Goal: Task Accomplishment & Management: Manage account settings

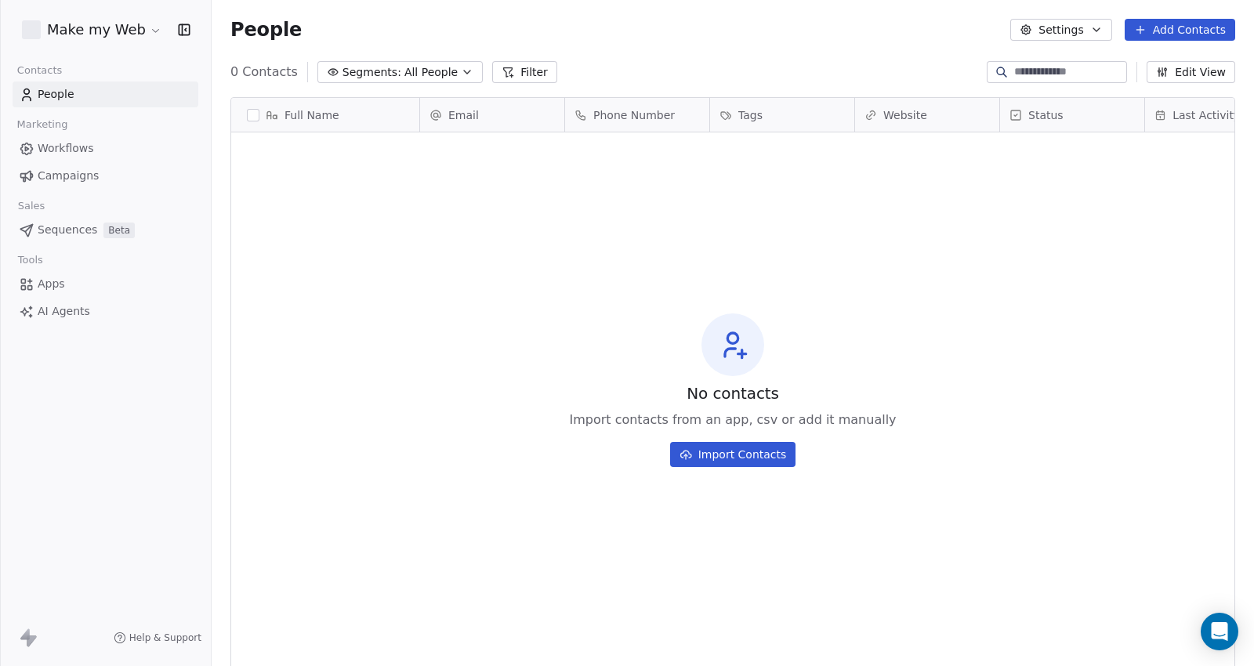
scroll to position [573, 1029]
click at [114, 18] on html "Make my Web Contacts People Marketing Workflows Campaigns Sales Sequences Beta …" at bounding box center [627, 333] width 1254 height 666
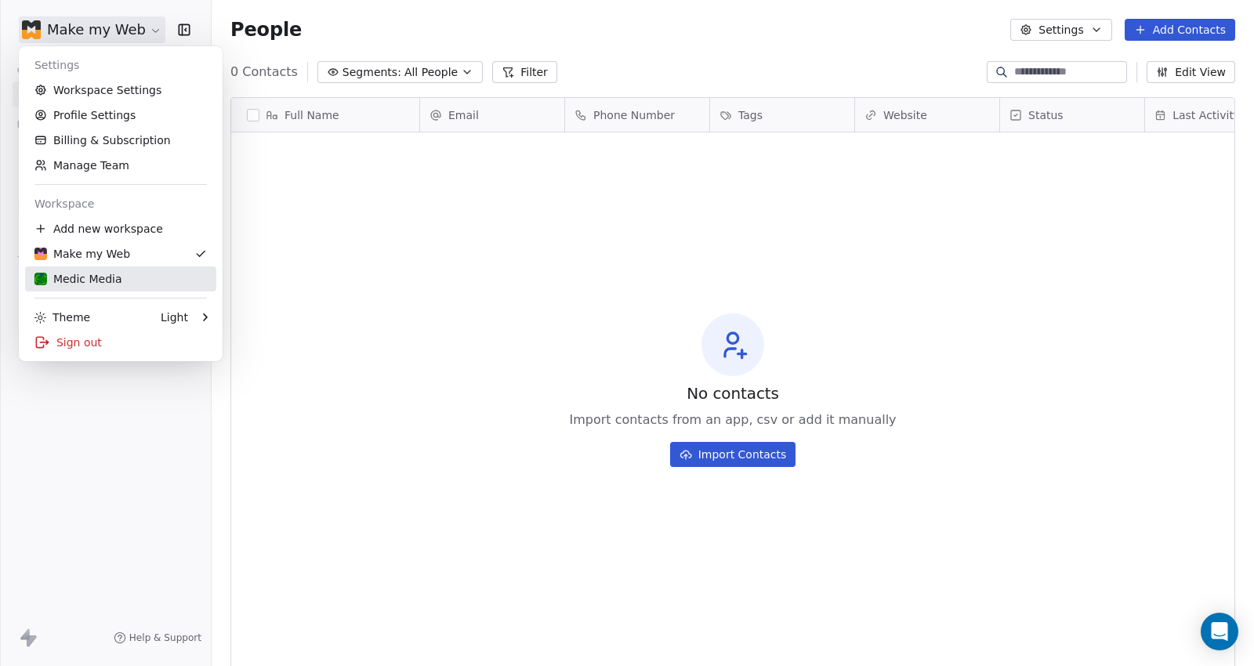
click at [81, 276] on div "Medic Media" at bounding box center [78, 279] width 88 height 16
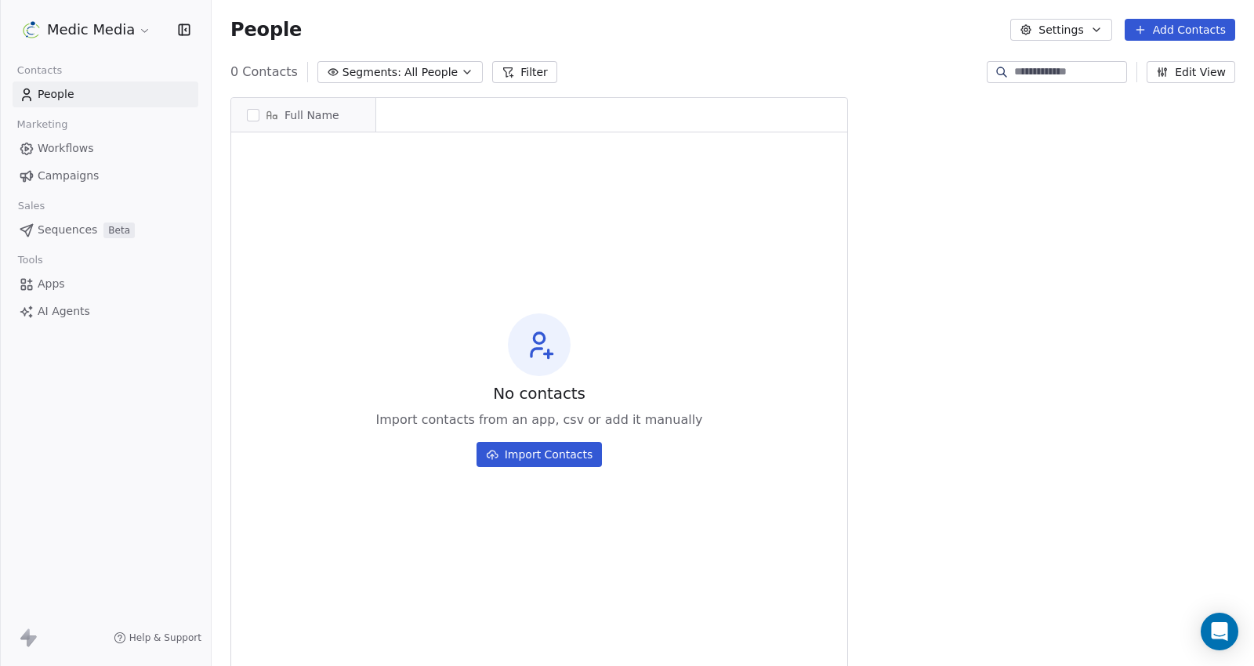
scroll to position [573, 1029]
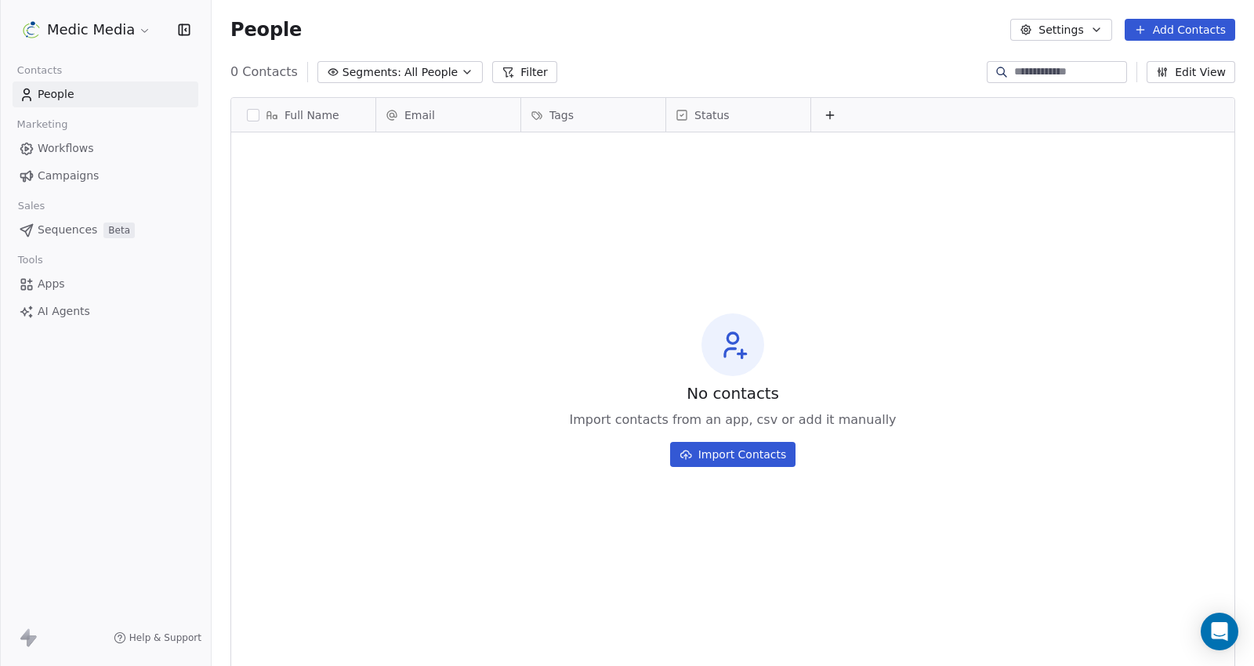
click at [61, 171] on span "Campaigns" at bounding box center [68, 176] width 61 height 16
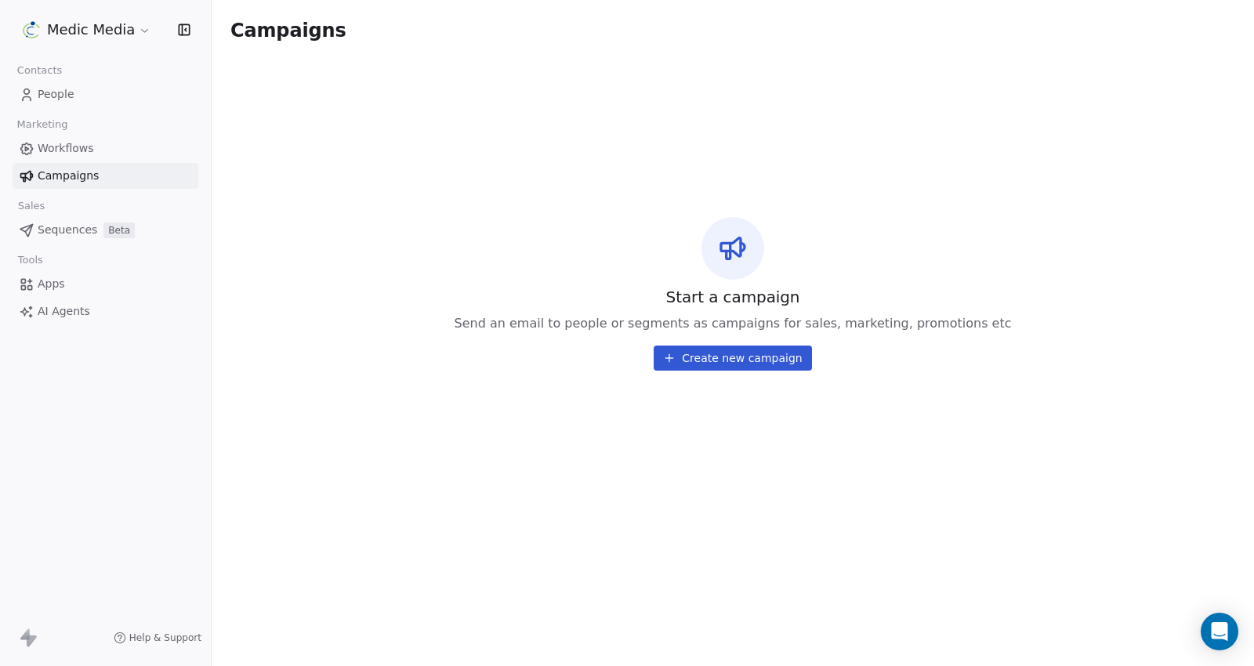
click at [71, 151] on span "Workflows" at bounding box center [66, 148] width 56 height 16
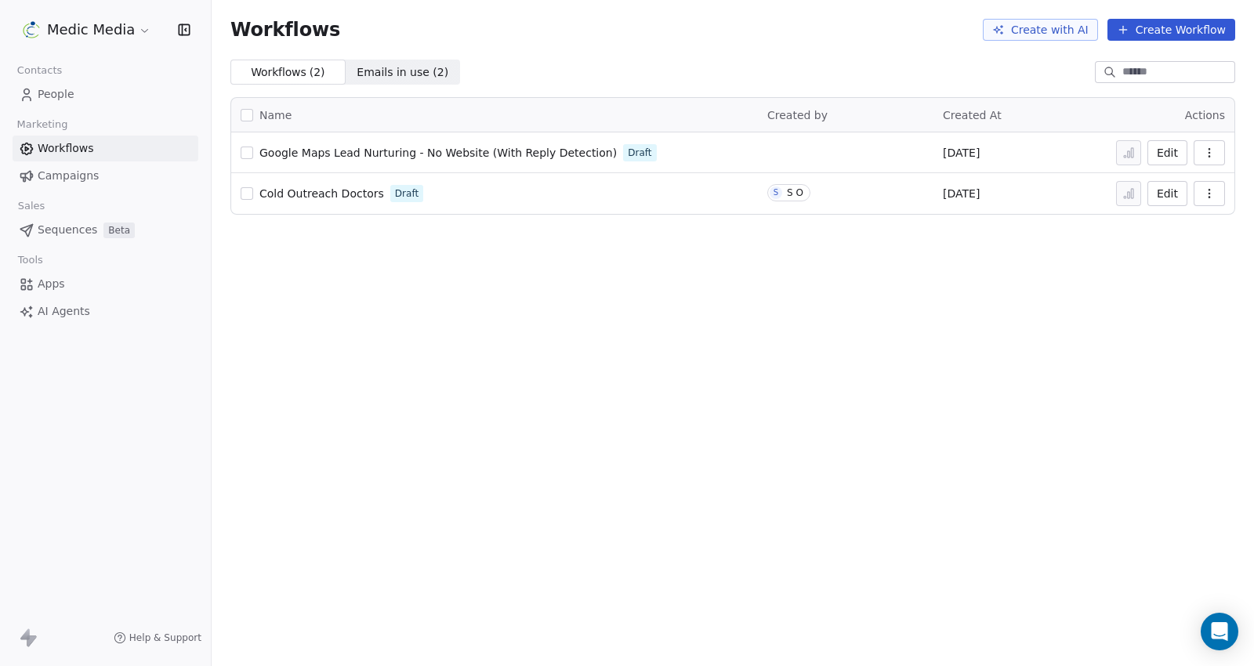
click at [318, 190] on span "Cold Outreach Doctors" at bounding box center [321, 193] width 125 height 13
click at [1221, 639] on icon "Open Intercom Messenger" at bounding box center [1219, 631] width 20 height 20
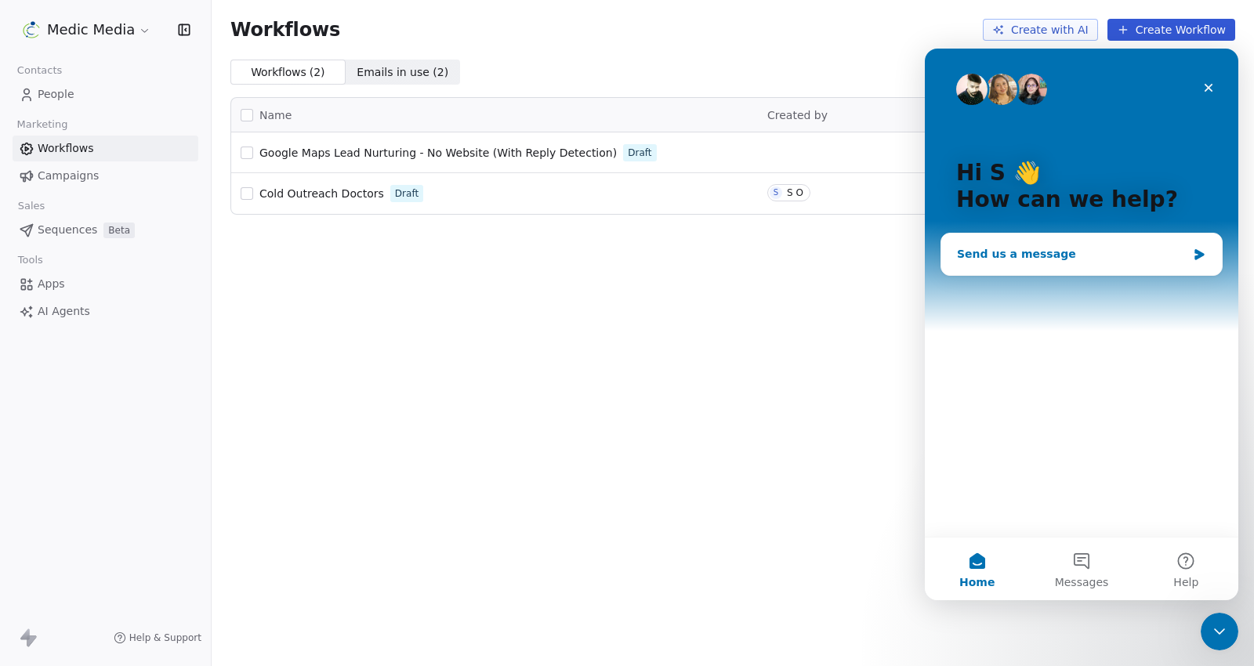
click at [1023, 254] on div "Send us a message" at bounding box center [1072, 254] width 230 height 16
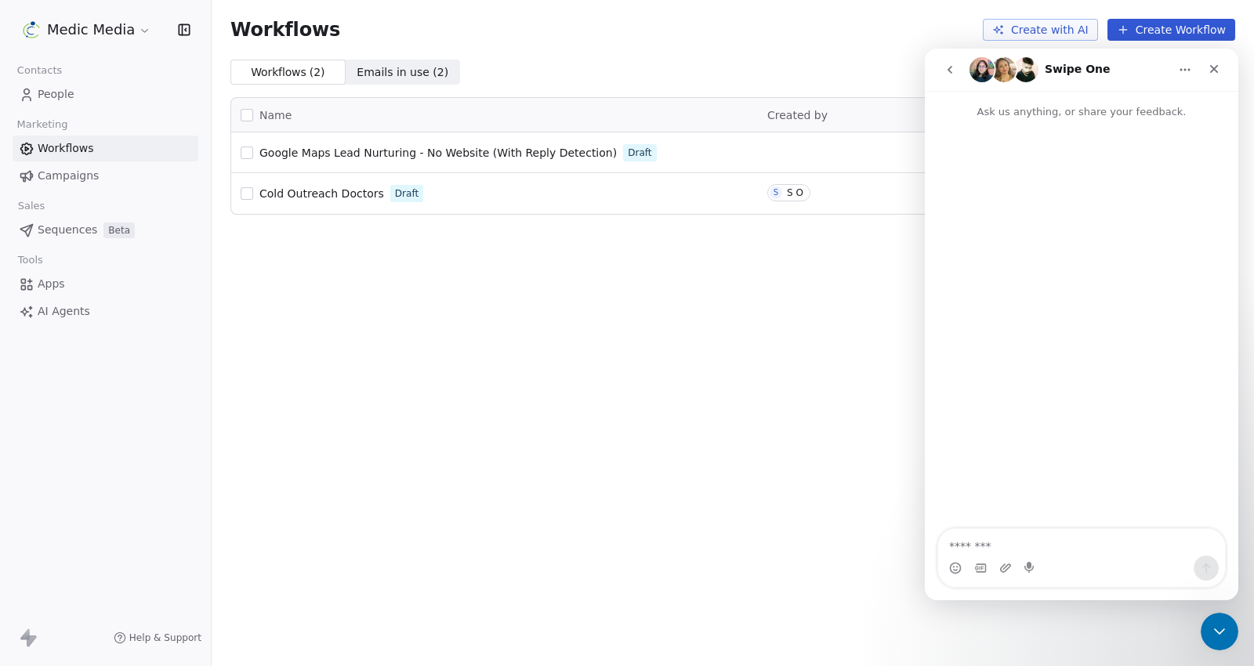
click at [984, 548] on textarea "Message…" at bounding box center [1081, 542] width 287 height 27
click at [1186, 549] on textarea "**********" at bounding box center [1082, 534] width 288 height 42
click at [1171, 537] on textarea "**********" at bounding box center [1082, 534] width 288 height 42
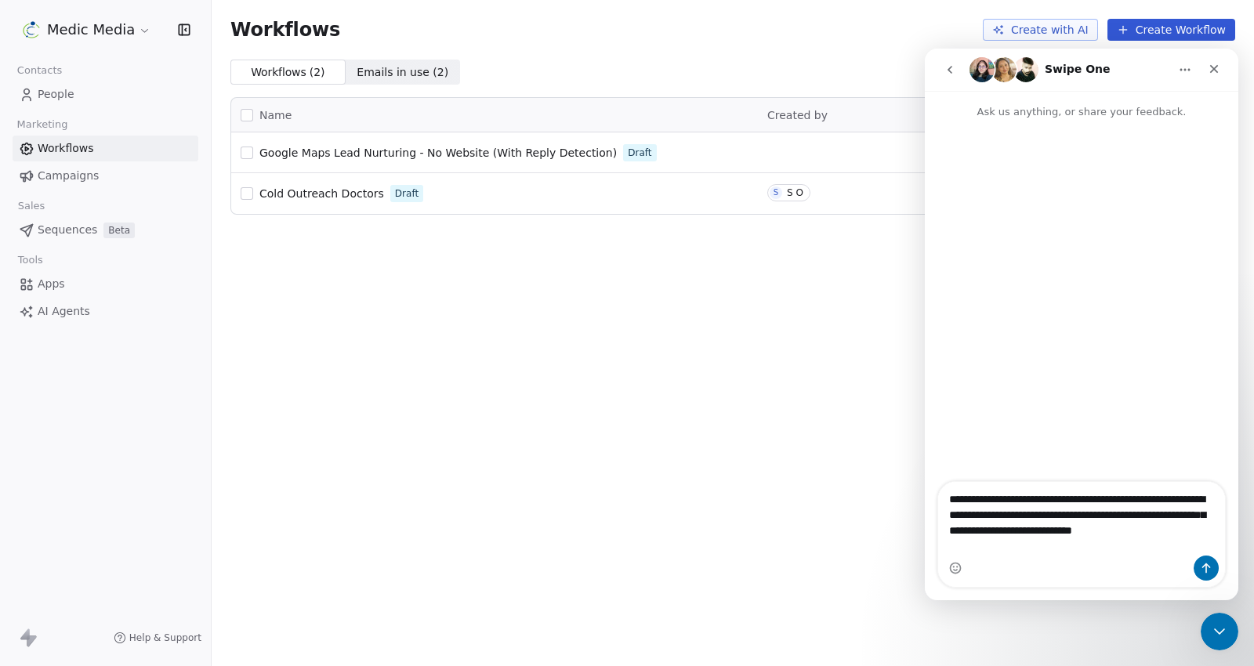
drag, startPoint x: 1130, startPoint y: 514, endPoint x: 1149, endPoint y: 534, distance: 27.2
click at [1149, 534] on textarea "**********" at bounding box center [1082, 519] width 288 height 74
click at [1085, 546] on textarea "**********" at bounding box center [1082, 519] width 288 height 74
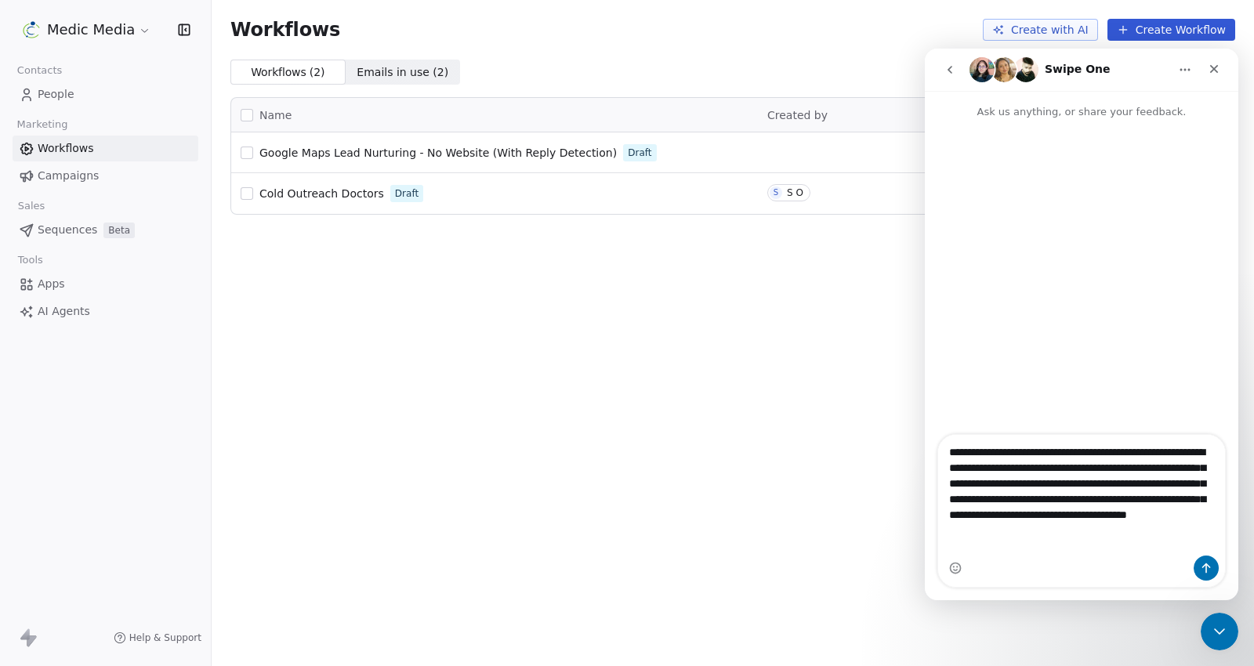
type textarea "**********"
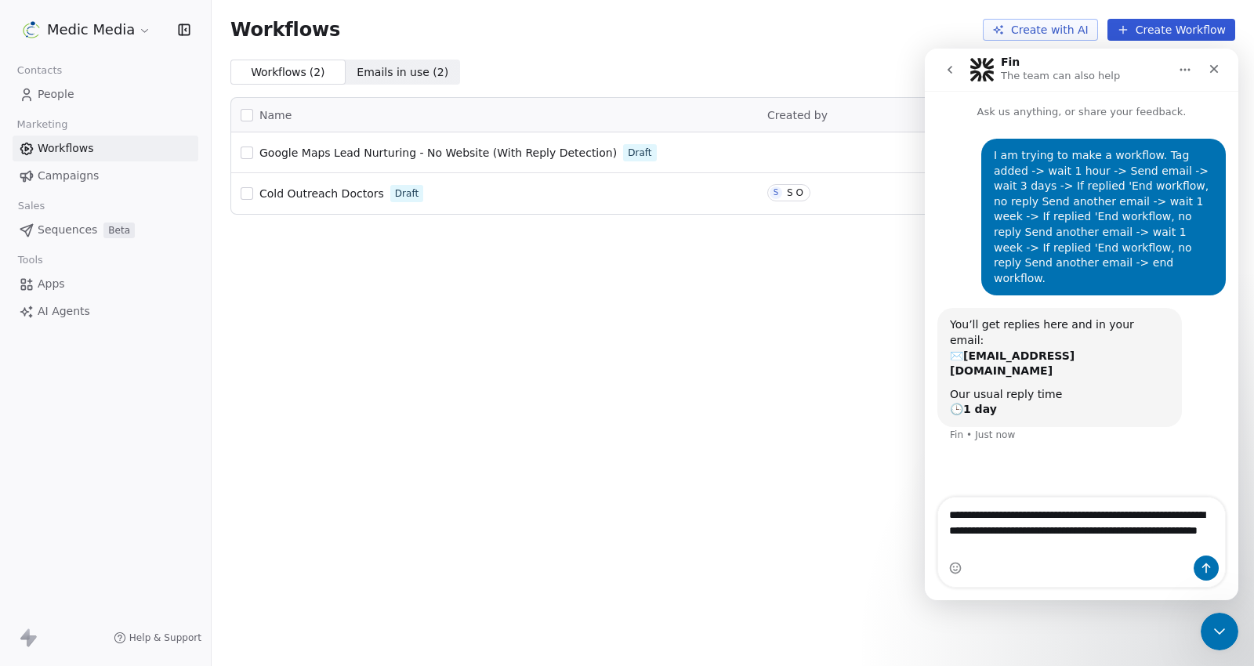
type textarea "**********"
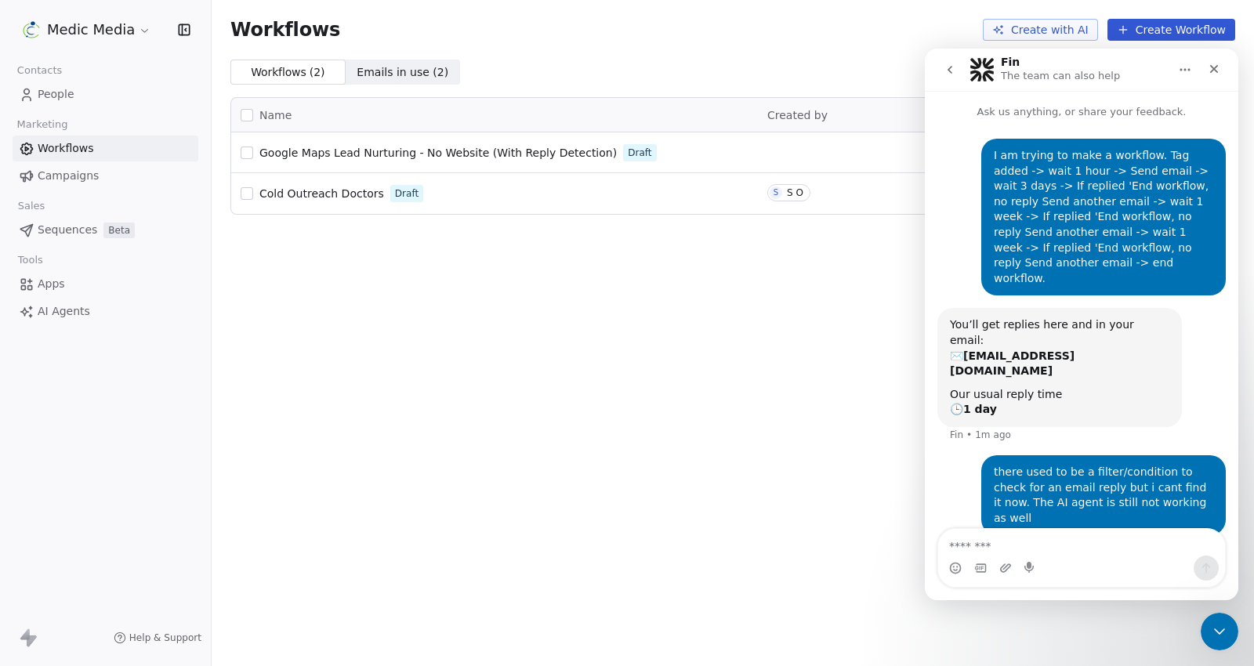
click at [245, 150] on button "button" at bounding box center [247, 153] width 13 height 13
click at [961, 70] on button "go back" at bounding box center [950, 70] width 30 height 30
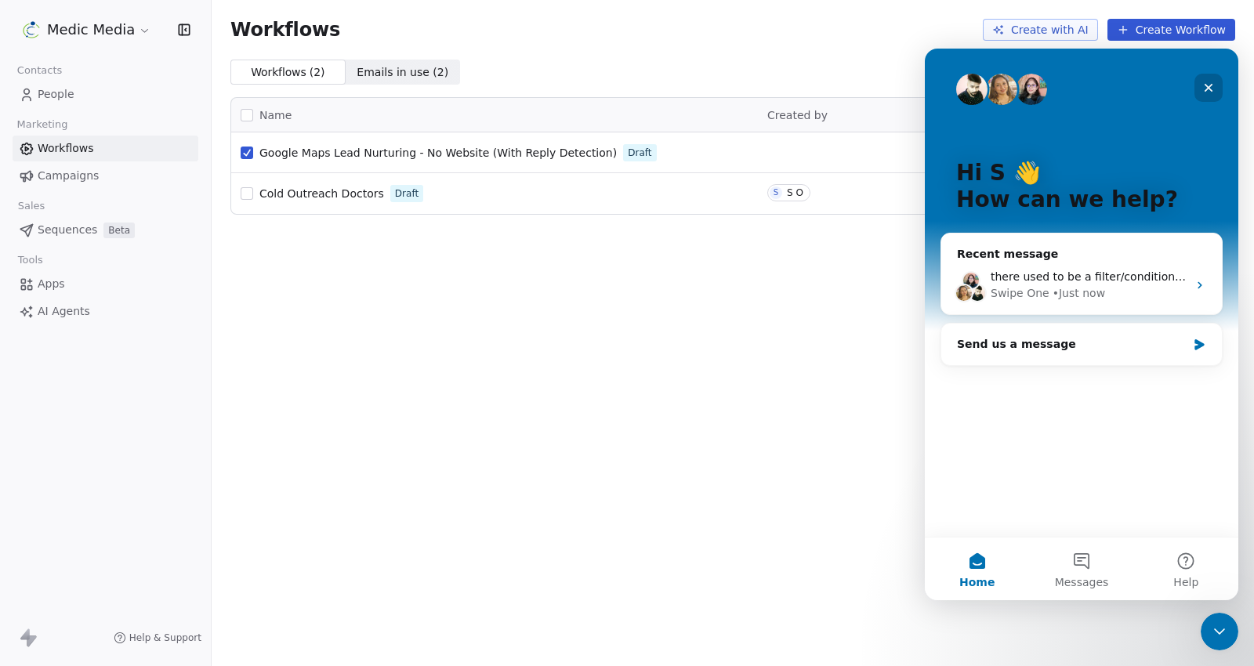
click at [1207, 86] on icon "Close" at bounding box center [1208, 88] width 9 height 9
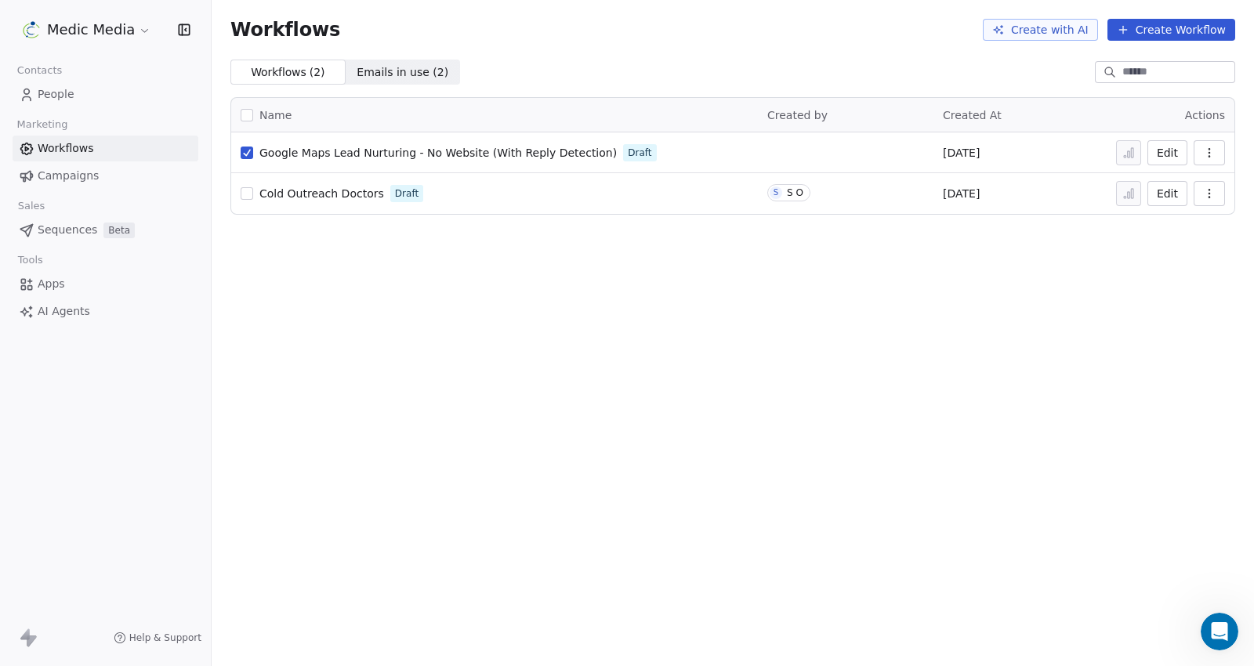
click at [1204, 158] on icon "button" at bounding box center [1209, 153] width 13 height 13
click at [1157, 264] on span "Delete" at bounding box center [1161, 265] width 36 height 16
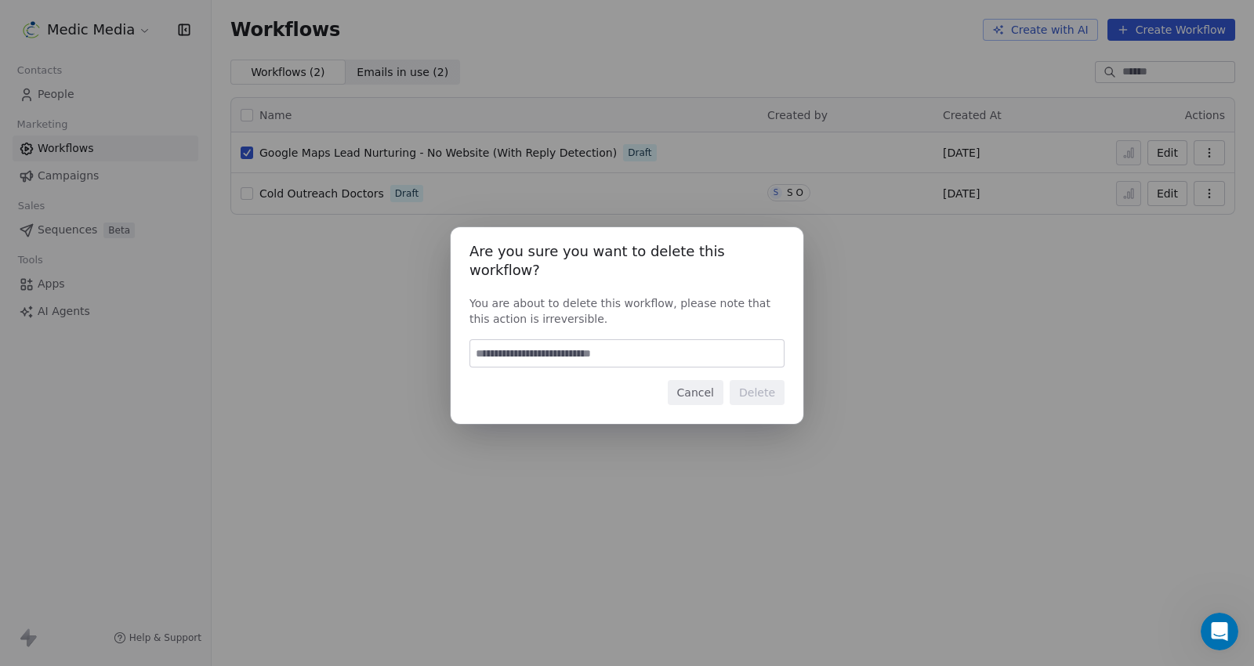
click at [701, 389] on button "Cancel" at bounding box center [696, 392] width 56 height 25
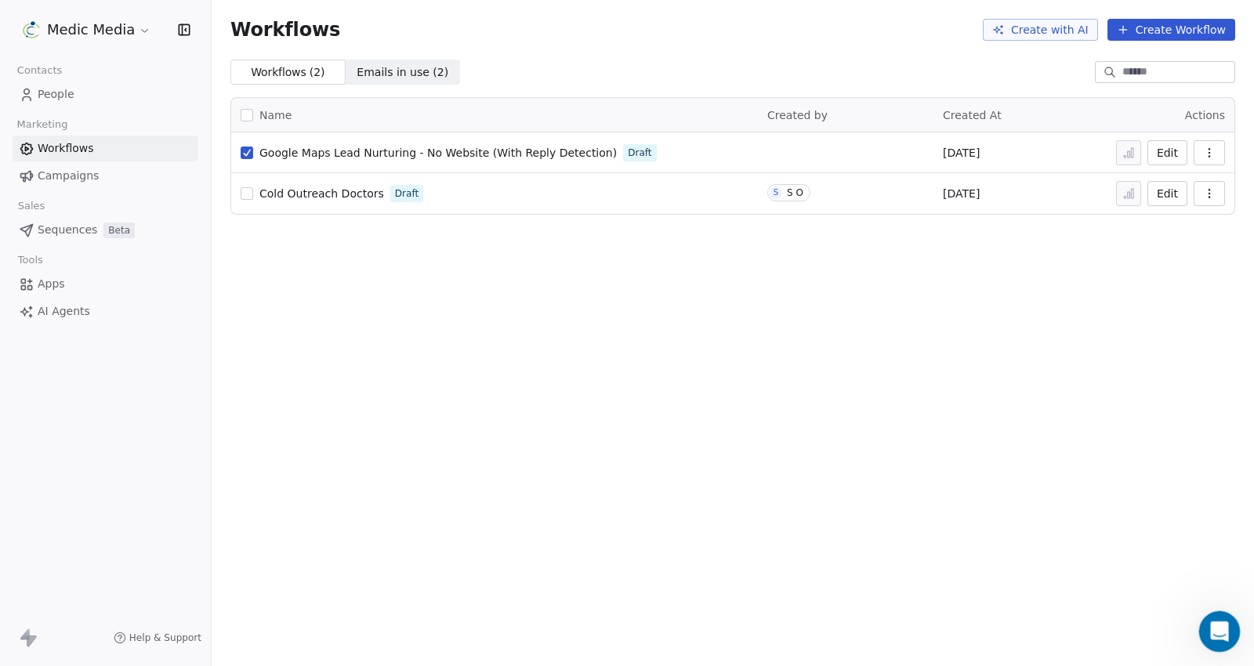
click at [1212, 639] on div "Open Intercom Messenger" at bounding box center [1217, 629] width 52 height 52
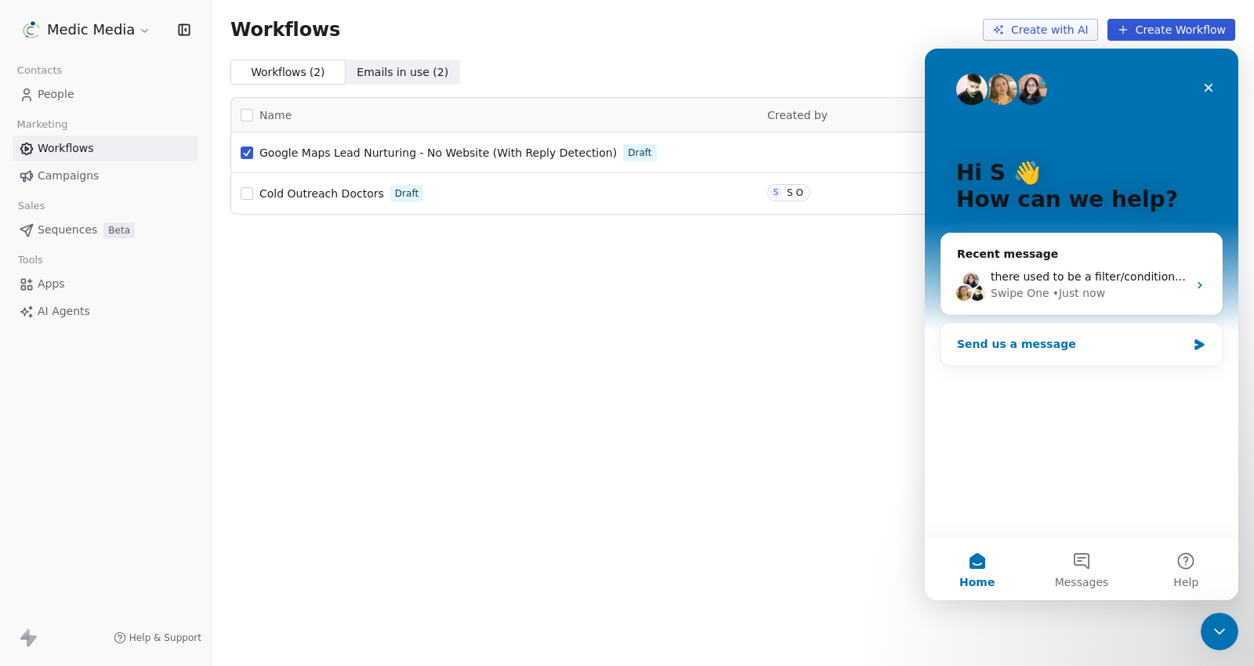
click at [1067, 345] on div "Send us a message" at bounding box center [1072, 344] width 230 height 16
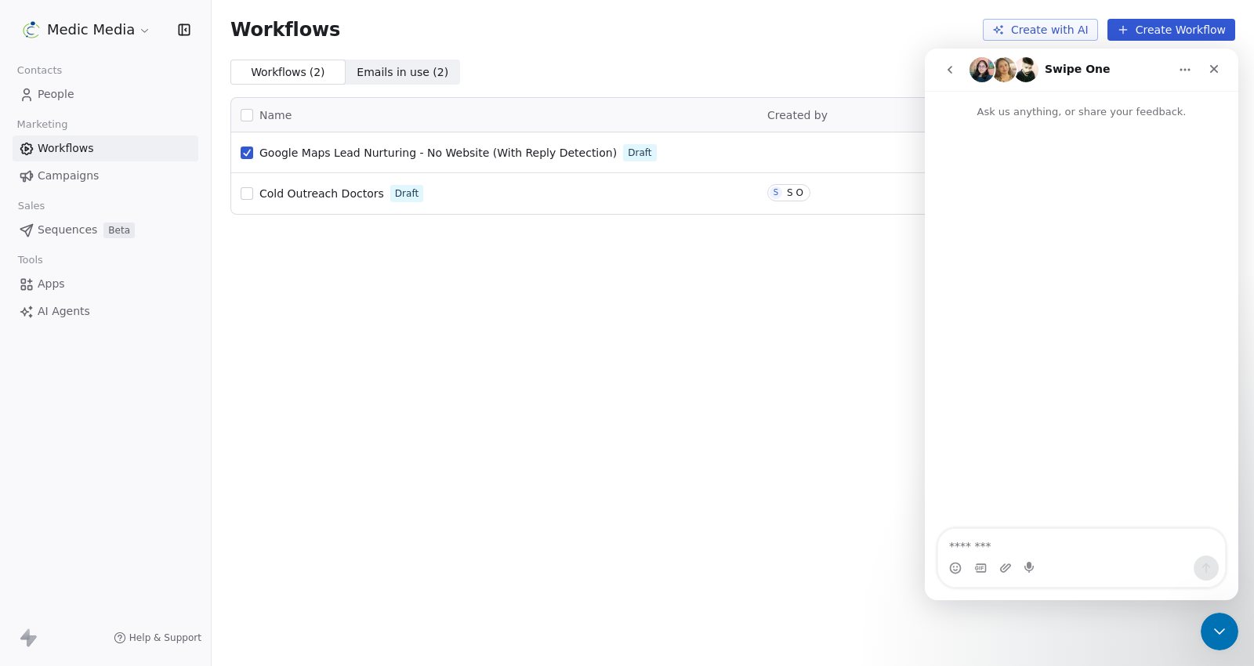
click at [952, 64] on icon "go back" at bounding box center [950, 69] width 13 height 13
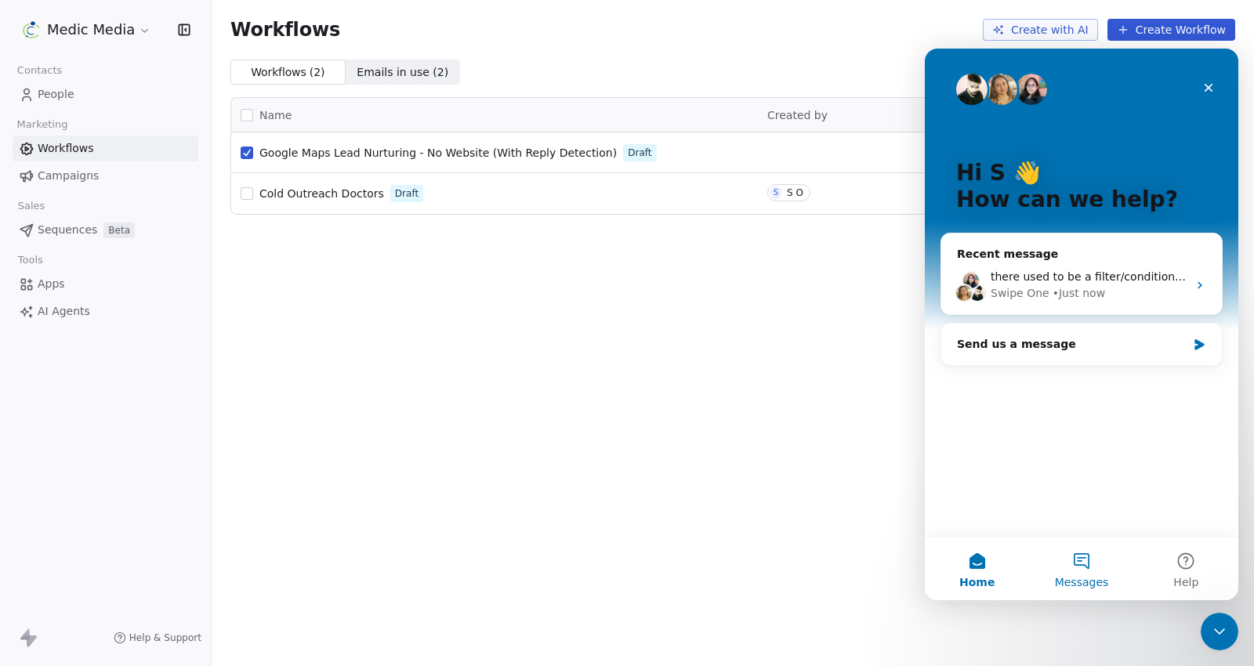
click at [1074, 588] on span "Messages" at bounding box center [1082, 582] width 54 height 11
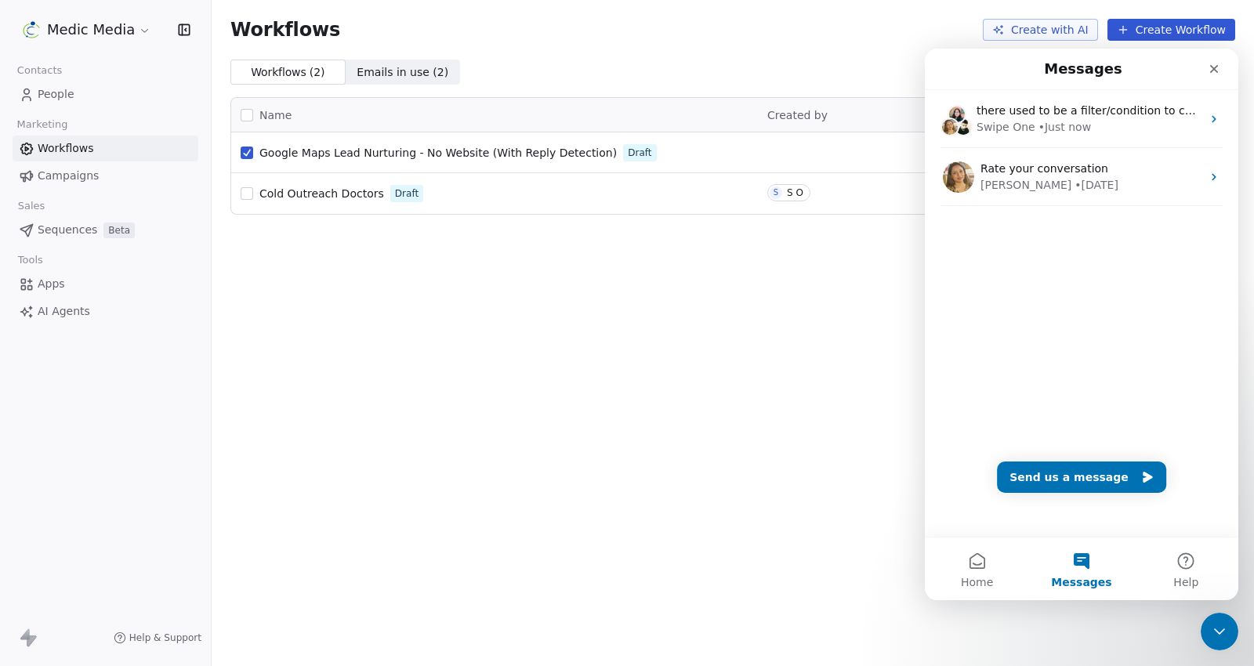
click at [1056, 222] on div "there used to be a filter/condition to check for an email reply but i cant find…" at bounding box center [1081, 179] width 313 height 179
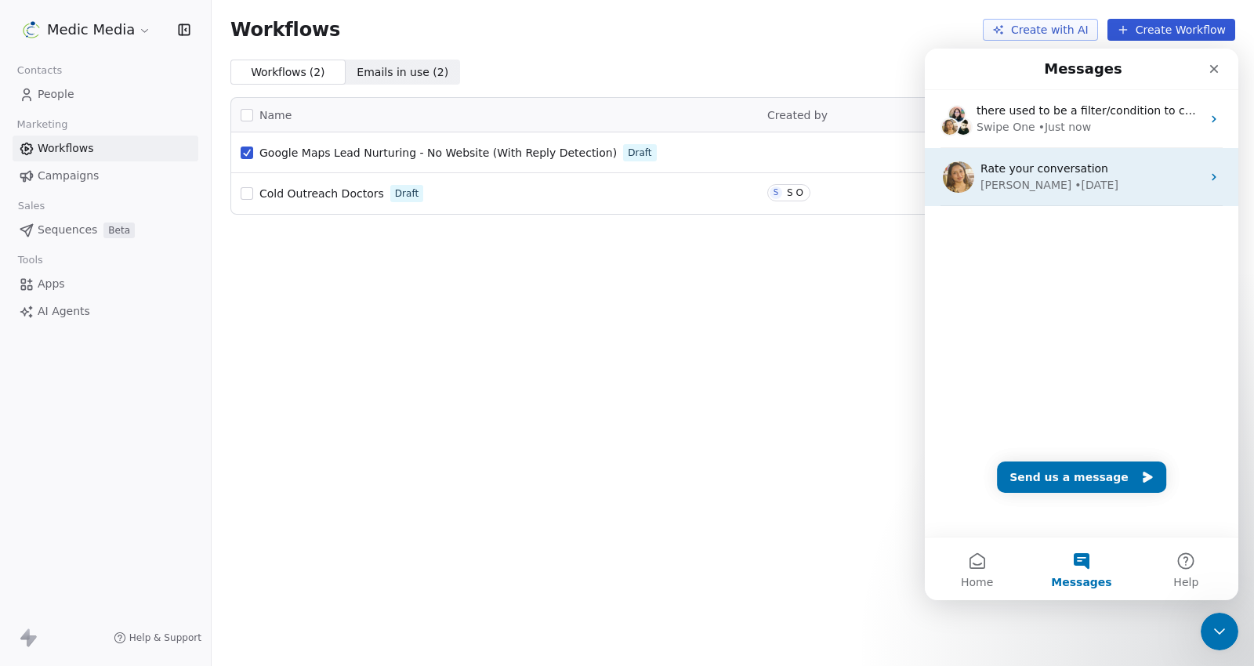
click at [1169, 171] on div "Rate your conversation" at bounding box center [1090, 169] width 221 height 16
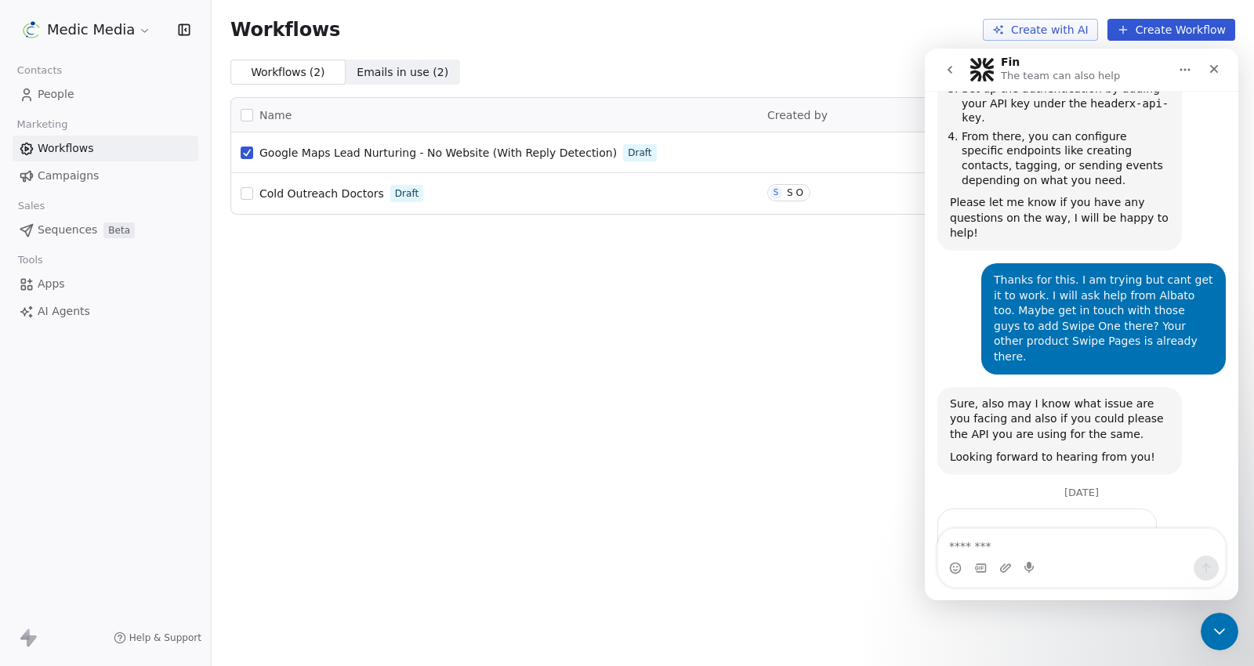
scroll to position [643, 0]
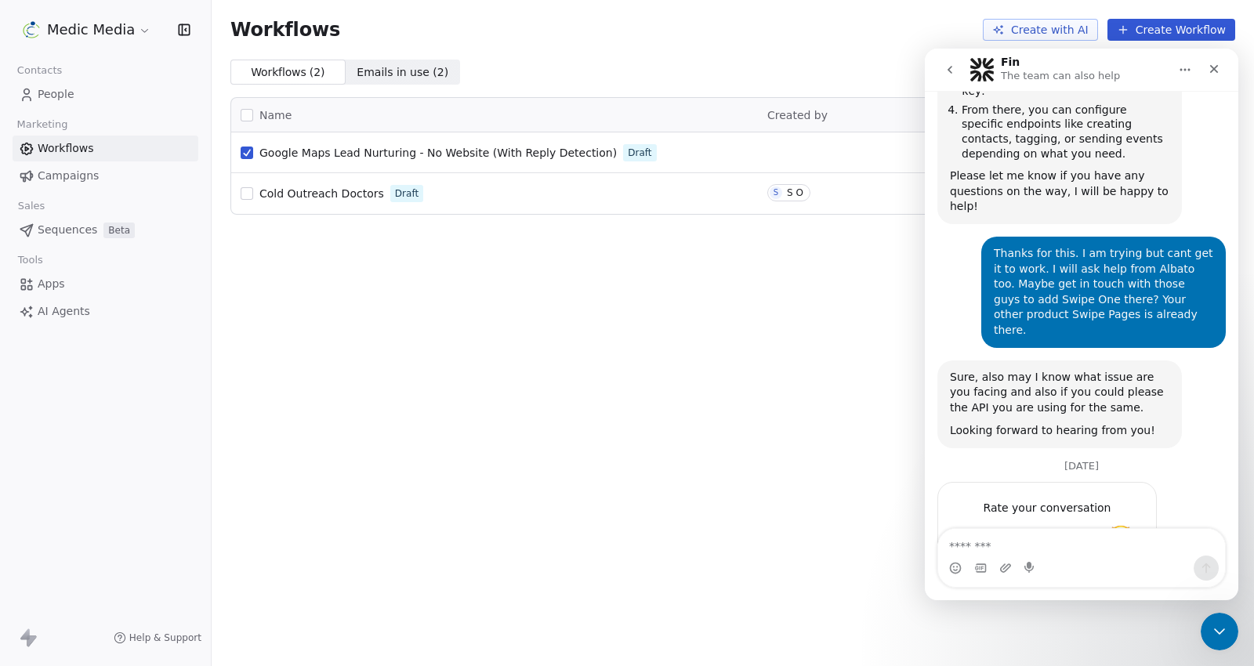
click at [1085, 246] on div "Thanks for this. I am trying but cant get it to work. I will ask help from Alba…" at bounding box center [1103, 292] width 219 height 92
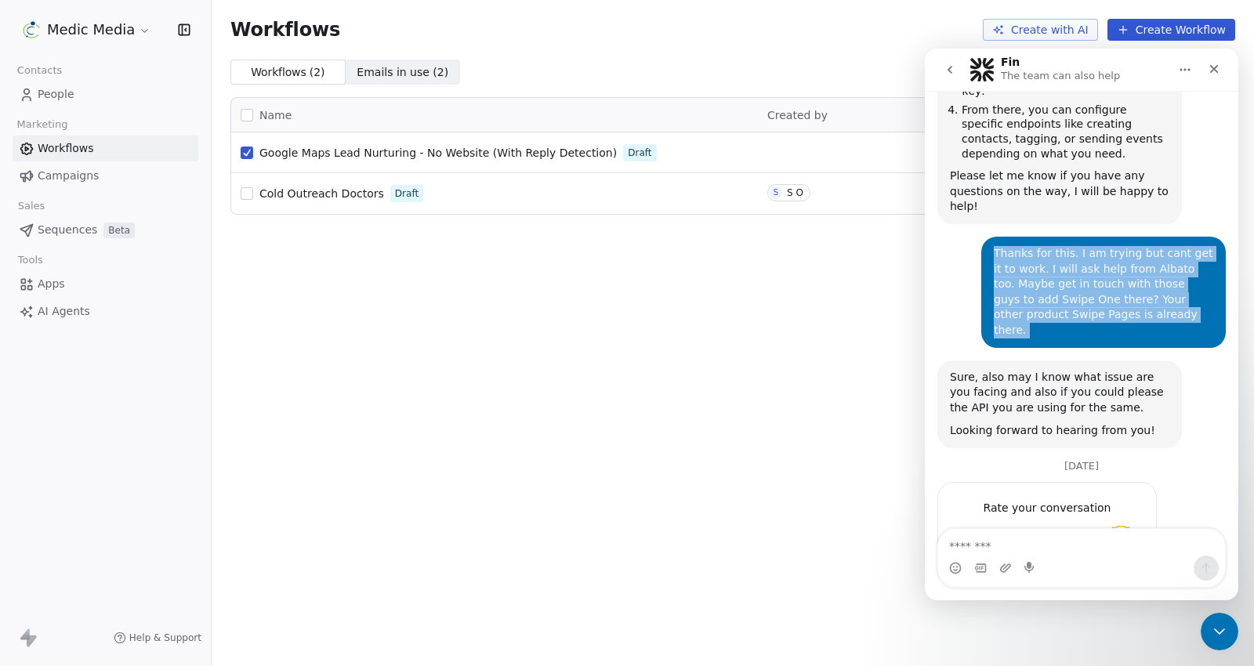
click at [1085, 246] on div "Thanks for this. I am trying but cant get it to work. I will ask help from Alba…" at bounding box center [1103, 292] width 219 height 92
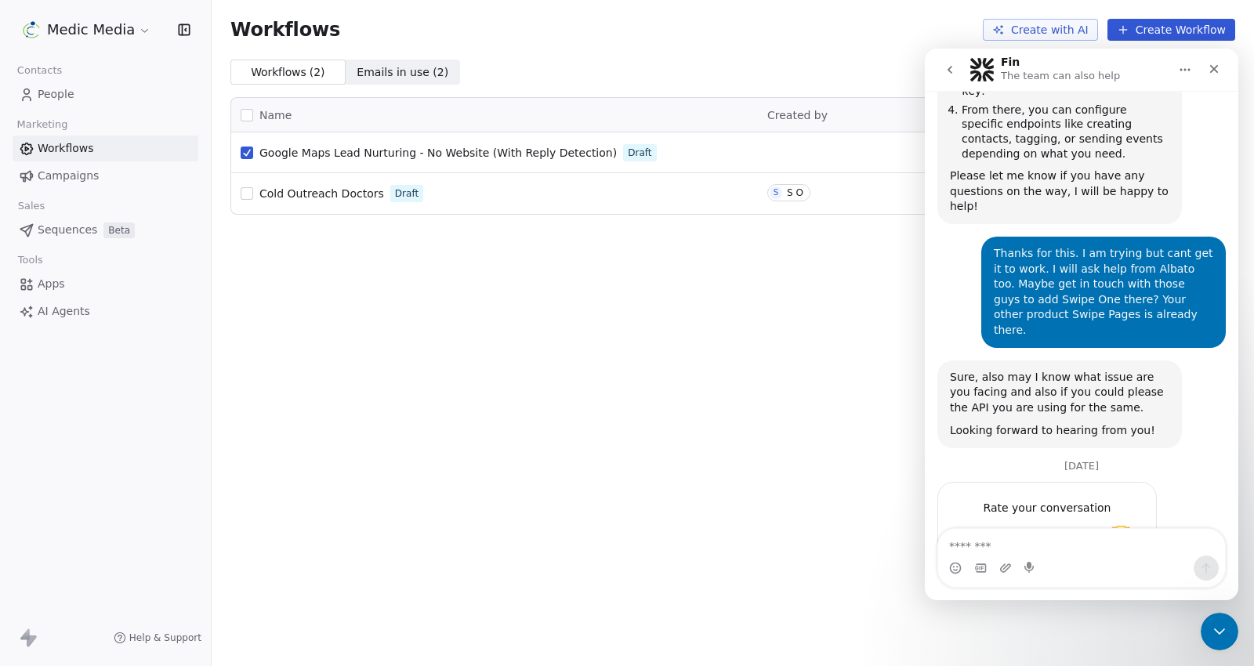
click at [952, 74] on icon "go back" at bounding box center [950, 69] width 13 height 13
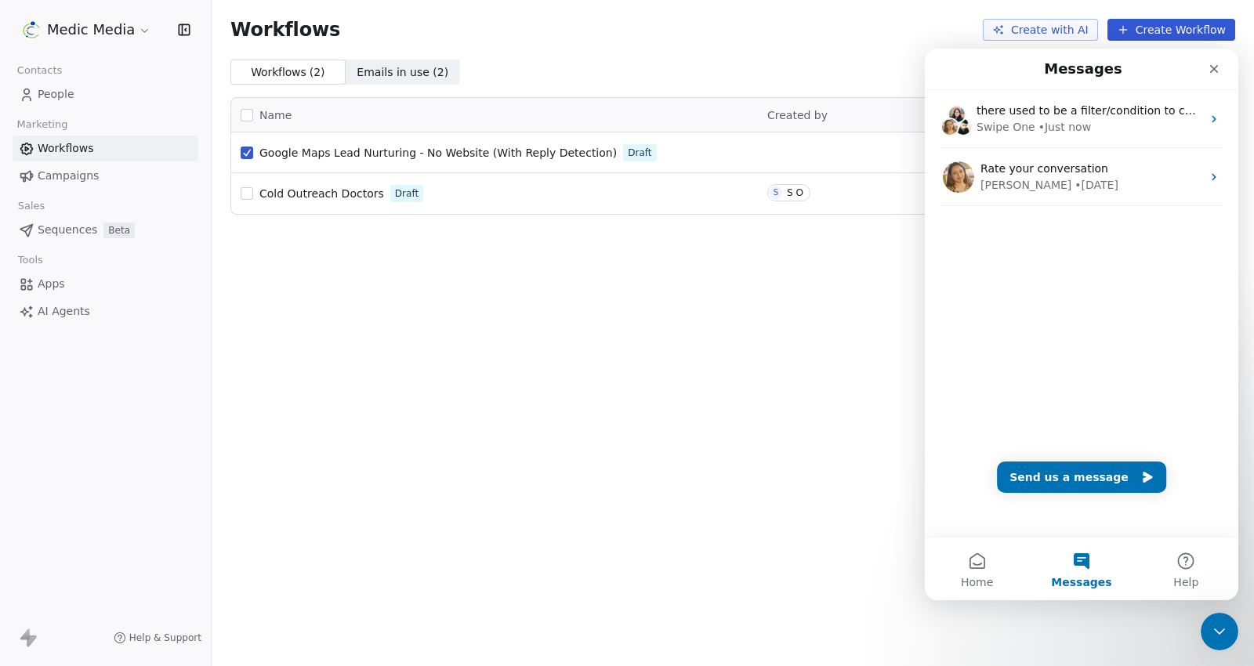
scroll to position [0, 0]
click at [716, 369] on div "Workflows Create with AI Create Workflow Workflows ( 2 ) Workflows ( 2 ) Emails…" at bounding box center [733, 333] width 1042 height 666
click at [1214, 69] on icon "Close" at bounding box center [1214, 69] width 9 height 9
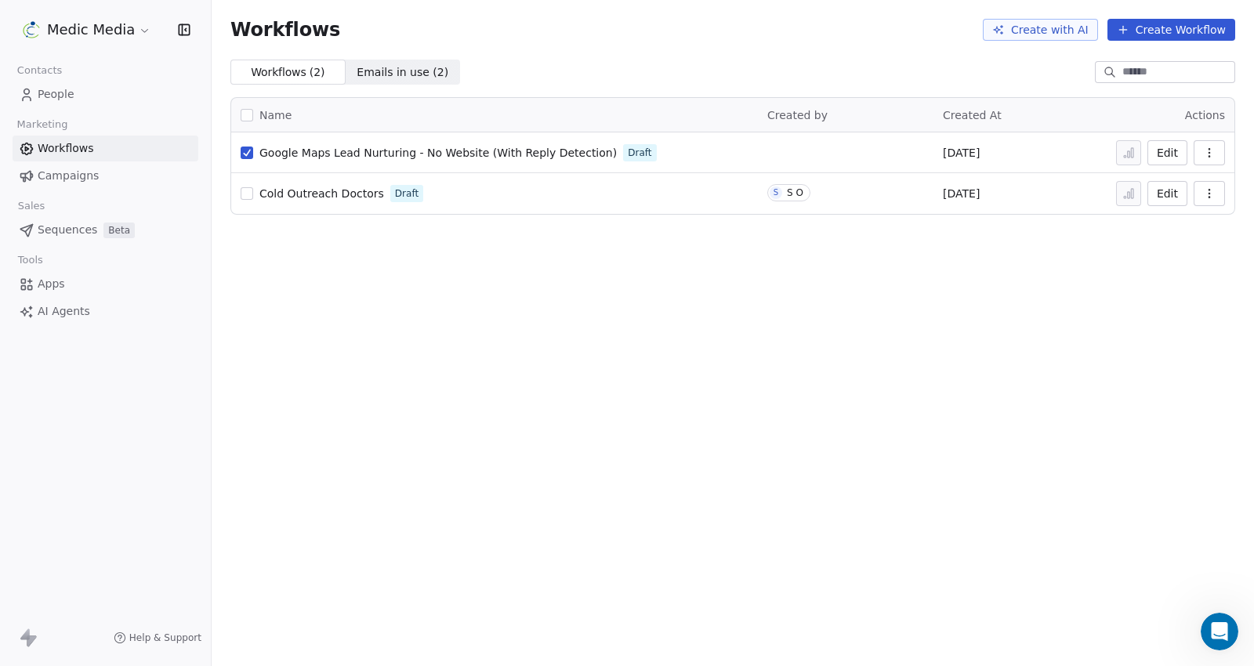
click at [805, 361] on div "Workflows Create with AI Create Workflow Workflows ( 2 ) Workflows ( 2 ) Emails…" at bounding box center [733, 333] width 1042 height 666
click at [776, 194] on div "S" at bounding box center [775, 193] width 5 height 13
click at [787, 192] on div "S O" at bounding box center [795, 192] width 16 height 11
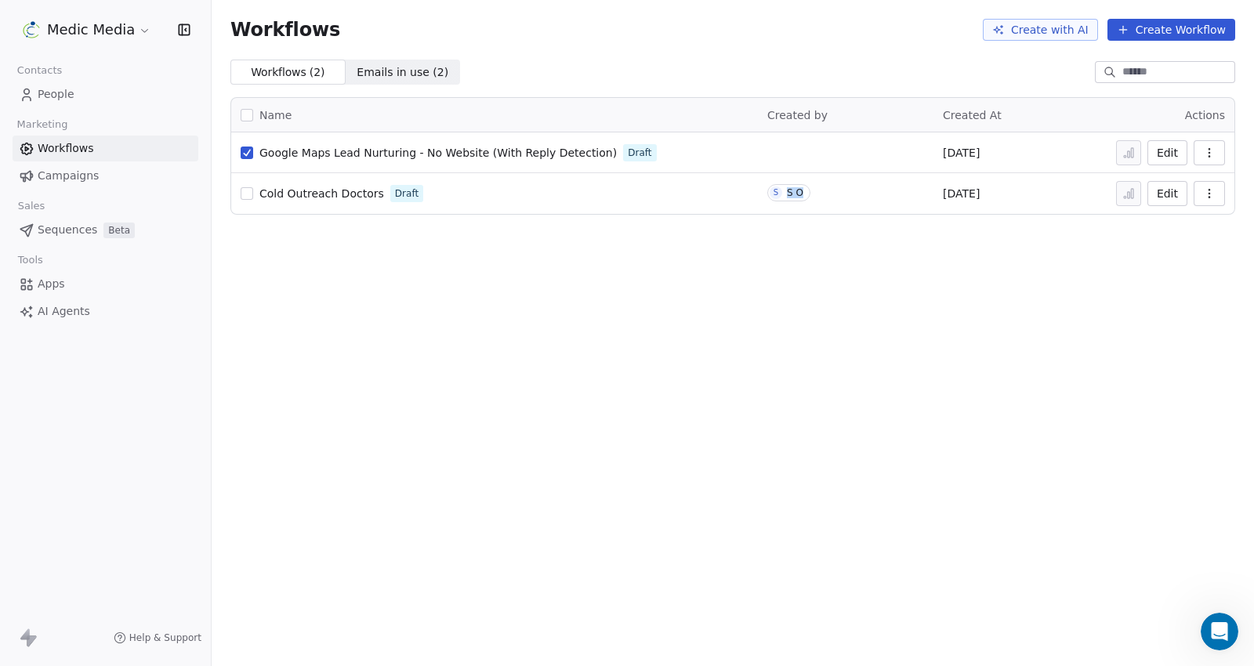
click at [787, 192] on div "S O" at bounding box center [795, 192] width 16 height 11
click at [311, 194] on span "Cold Outreach Doctors" at bounding box center [321, 193] width 125 height 13
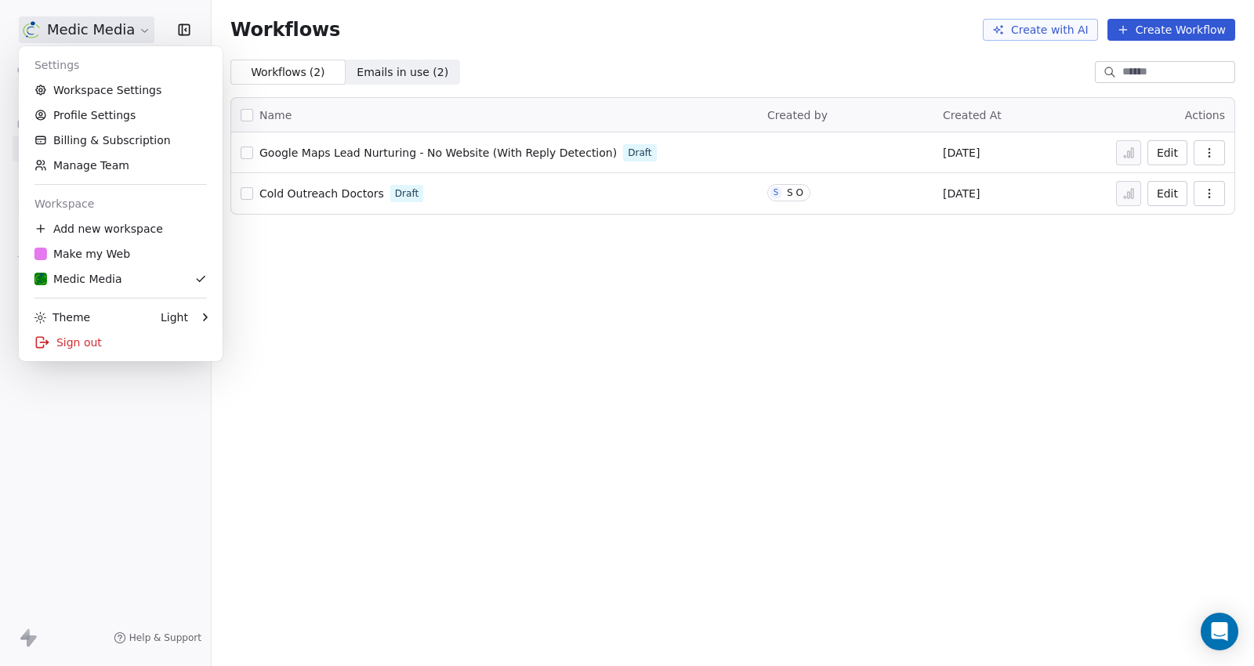
click at [90, 34] on html "Medic Media Contacts People Marketing Workflows Campaigns Sales Sequences Beta …" at bounding box center [627, 333] width 1254 height 666
click at [49, 451] on html "Medic Media Contacts People Marketing Workflows Campaigns Sales Sequences Beta …" at bounding box center [627, 333] width 1254 height 666
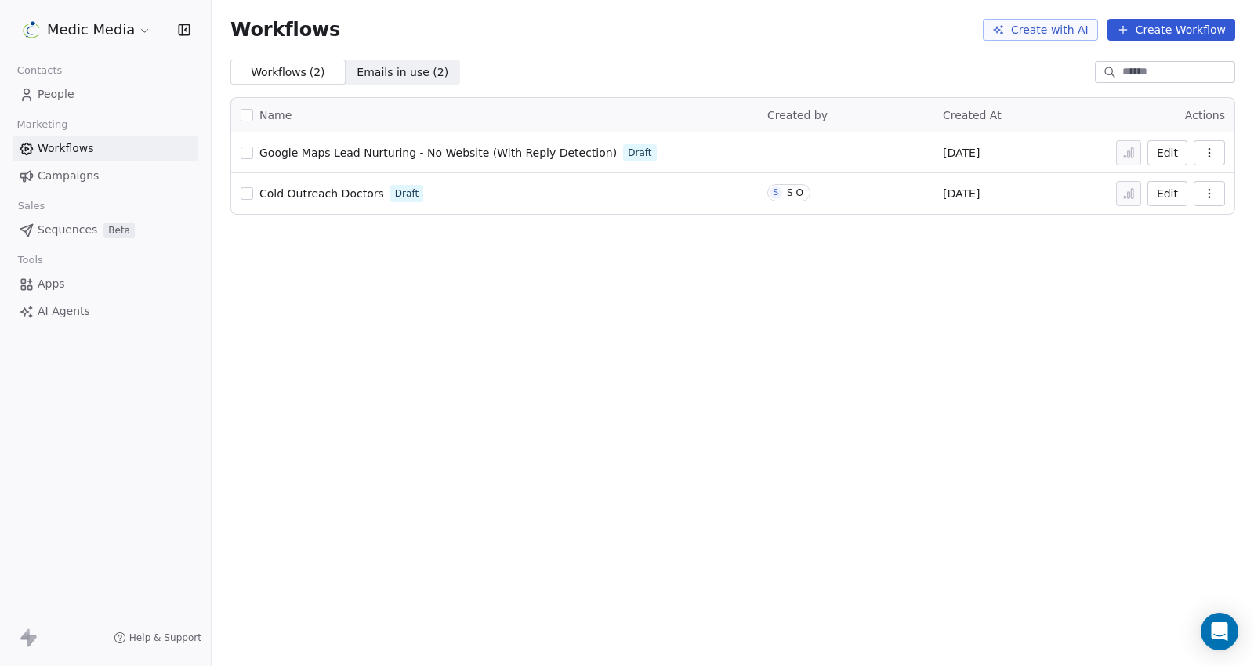
click at [153, 27] on div "Medic Media" at bounding box center [105, 30] width 173 height 22
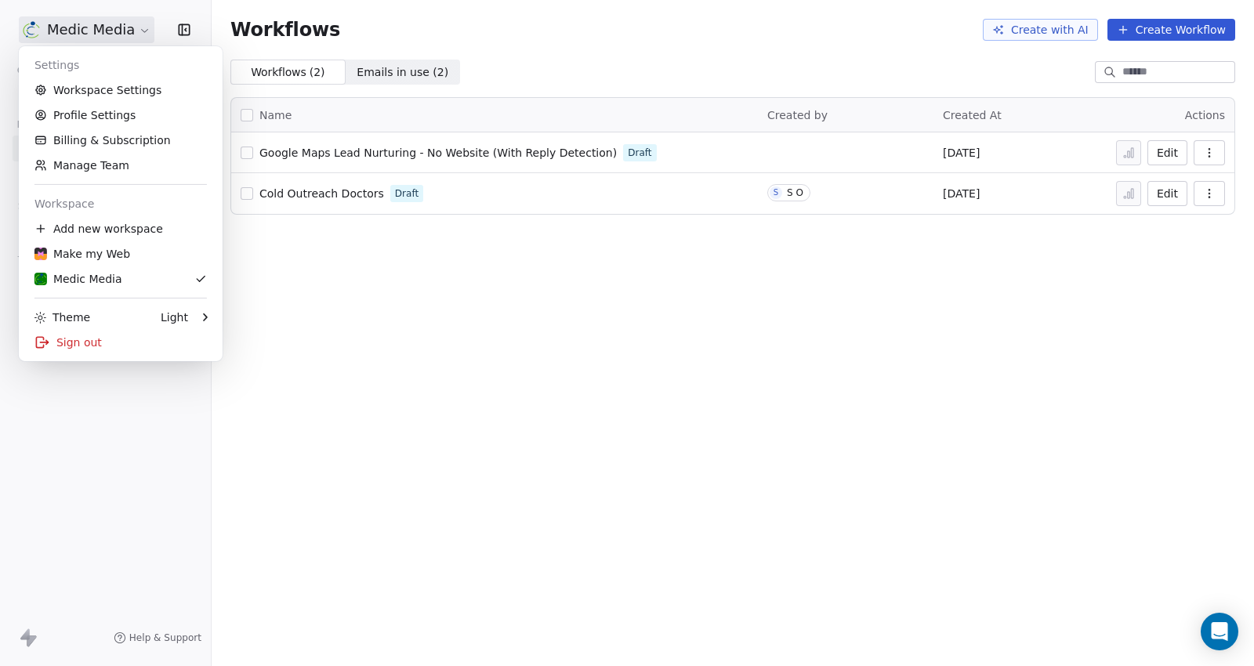
click at [149, 24] on html "Medic Media Contacts People Marketing Workflows Campaigns Sales Sequences Beta …" at bounding box center [627, 333] width 1254 height 666
click at [106, 103] on link "Profile Settings" at bounding box center [120, 115] width 191 height 25
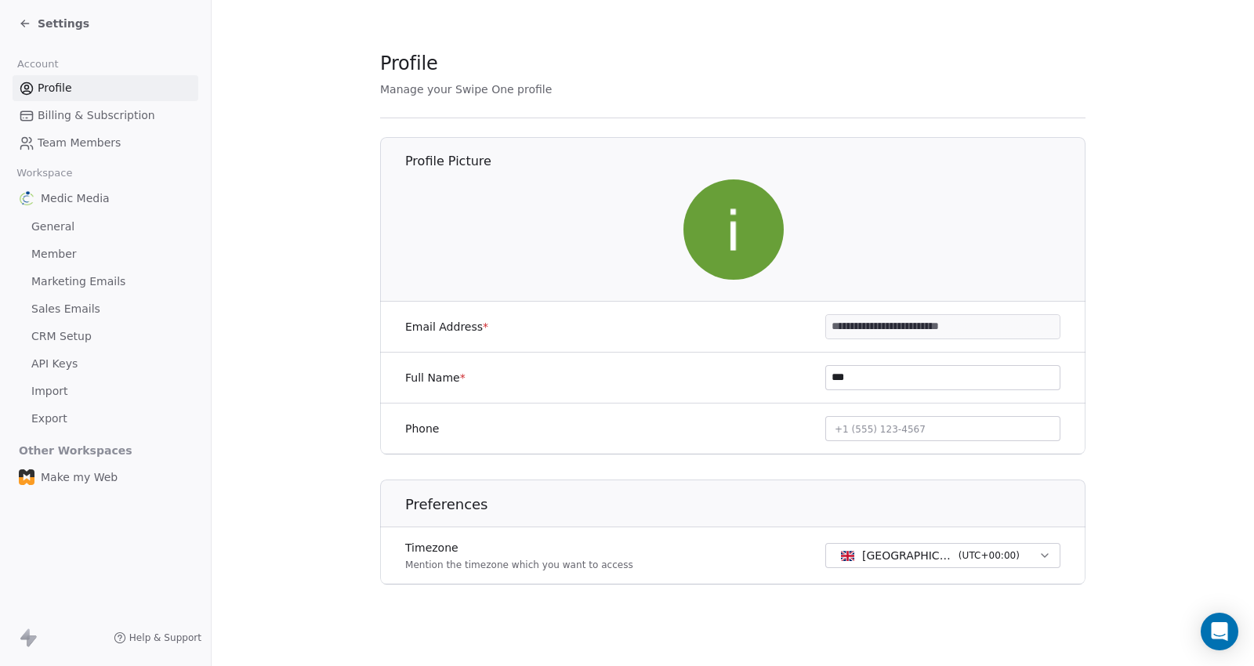
drag, startPoint x: 926, startPoint y: 357, endPoint x: 909, endPoint y: 375, distance: 25.5
click at [909, 375] on div "Full Name * ***" at bounding box center [732, 378] width 705 height 51
click at [909, 375] on input "***" at bounding box center [943, 378] width 234 height 24
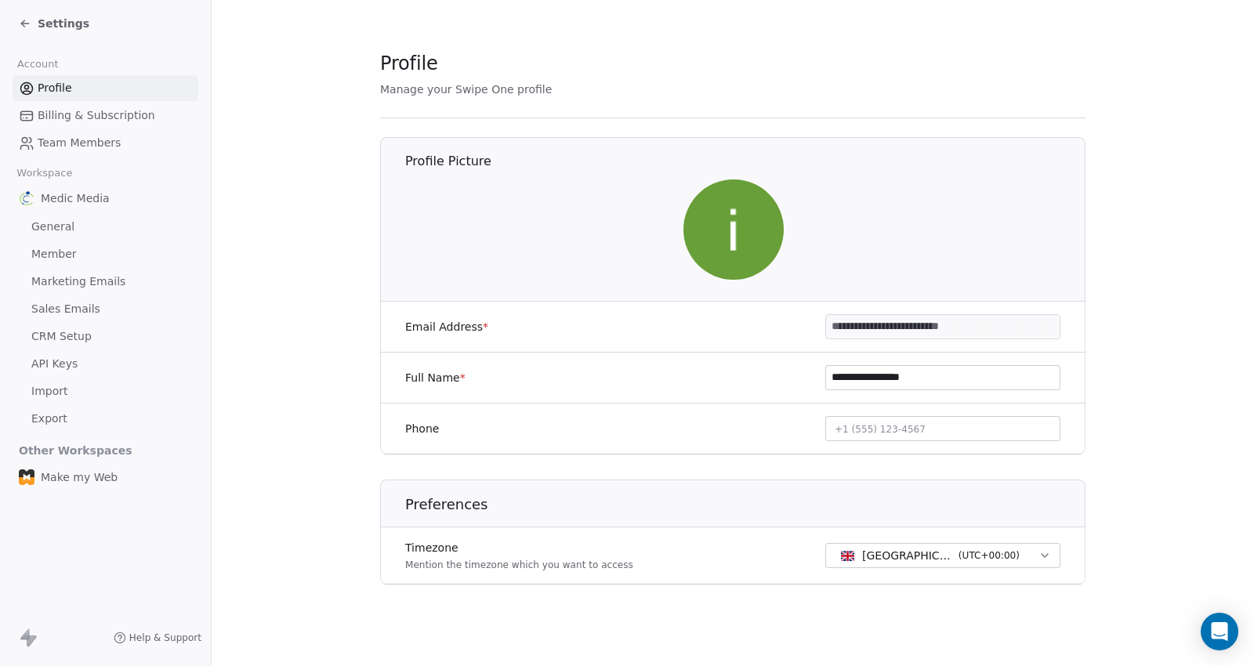
type input "**********"
click at [899, 412] on div "Phone +1 (555) 123-4567" at bounding box center [732, 429] width 705 height 51
click at [899, 417] on button "+1 (555) 123-4567" at bounding box center [942, 428] width 235 height 25
click at [889, 429] on input at bounding box center [942, 433] width 229 height 31
type input "**********"
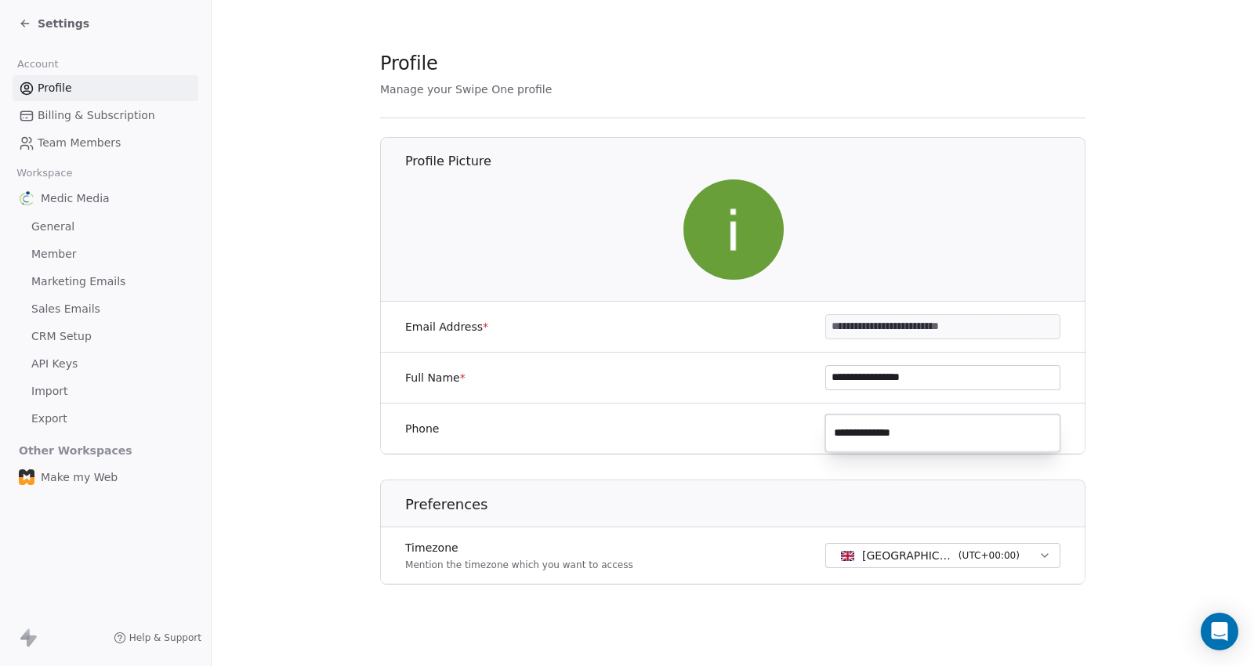
click at [708, 424] on html "**********" at bounding box center [627, 333] width 1254 height 666
click at [869, 568] on div "London - GMT ( UTC+00:00 )" at bounding box center [942, 555] width 235 height 31
click at [66, 118] on span "Billing & Subscription" at bounding box center [97, 115] width 118 height 16
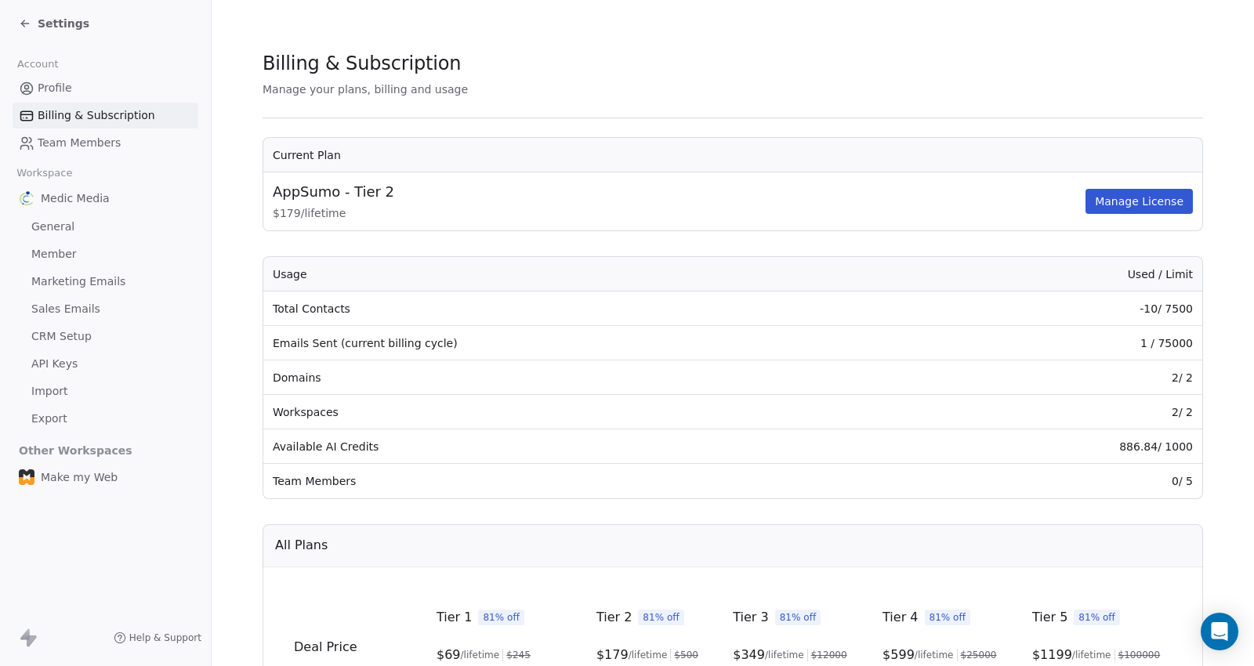
click at [1156, 201] on button "Manage License" at bounding box center [1138, 201] width 107 height 25
